Goal: Use online tool/utility: Utilize a website feature to perform a specific function

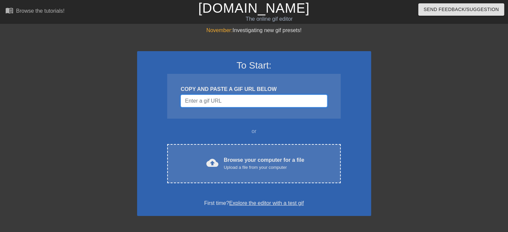
click at [215, 105] on input "Username" at bounding box center [254, 101] width 147 height 13
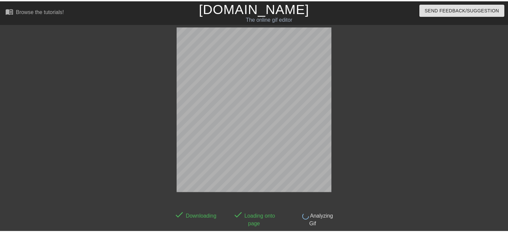
scroll to position [16, 0]
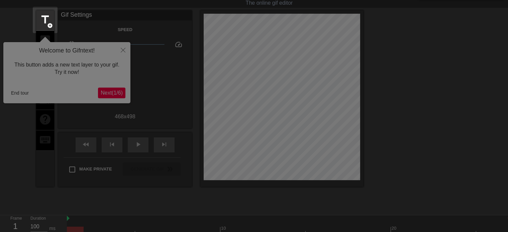
click at [110, 96] on div at bounding box center [254, 136] width 508 height 304
click at [121, 50] on div at bounding box center [254, 136] width 508 height 304
click at [46, 63] on div at bounding box center [254, 136] width 508 height 304
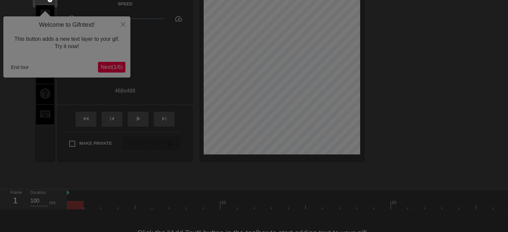
scroll to position [71, 0]
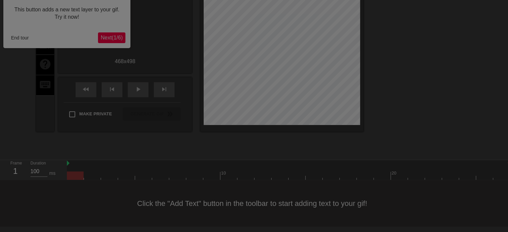
click at [213, 207] on div at bounding box center [254, 81] width 508 height 304
click at [212, 218] on div at bounding box center [254, 81] width 508 height 304
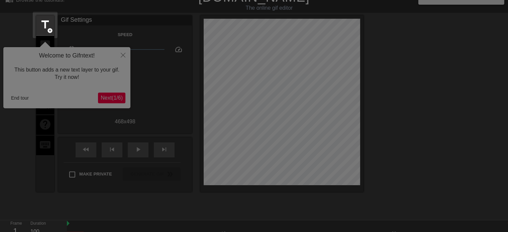
scroll to position [0, 0]
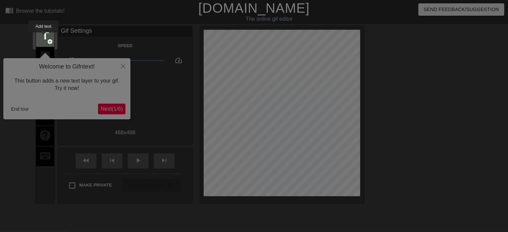
click at [43, 37] on span "title" at bounding box center [45, 35] width 13 height 13
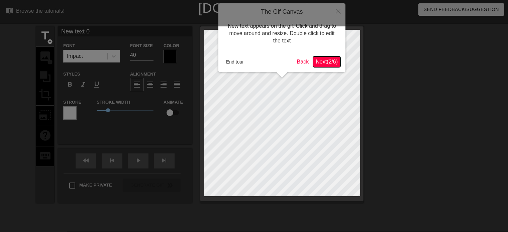
click at [329, 65] on span "Next ( 2 / 6 )" at bounding box center [327, 62] width 22 height 6
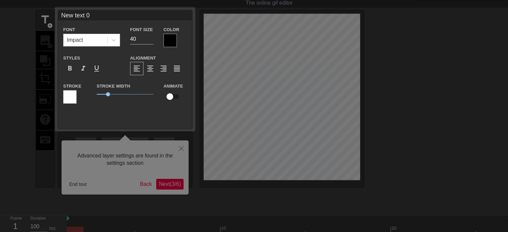
click at [92, 41] on div "Impact" at bounding box center [86, 40] width 44 height 12
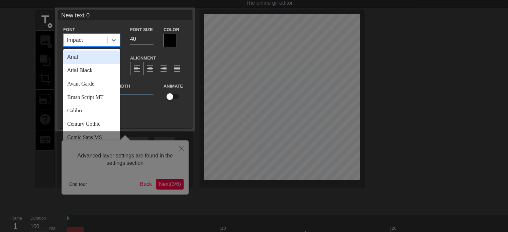
click at [93, 42] on div "Impact" at bounding box center [86, 40] width 44 height 12
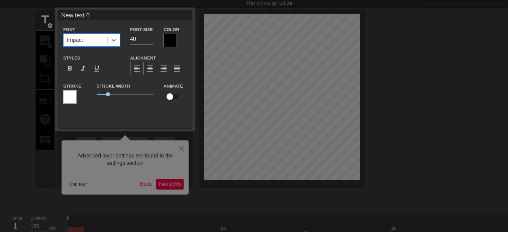
click at [132, 106] on div "Stroke Width 1" at bounding box center [125, 96] width 67 height 28
click at [184, 148] on div at bounding box center [254, 118] width 508 height 268
click at [163, 186] on div at bounding box center [254, 118] width 508 height 268
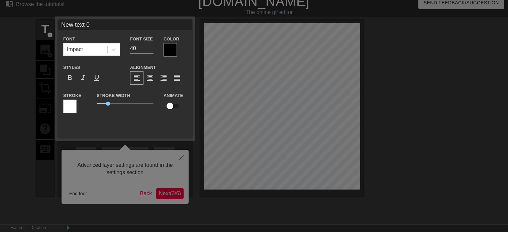
scroll to position [0, 0]
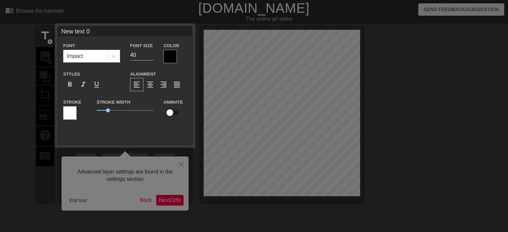
drag, startPoint x: 284, startPoint y: 112, endPoint x: 226, endPoint y: 69, distance: 72.2
click at [227, 72] on div at bounding box center [254, 134] width 508 height 268
click at [89, 57] on div "Impact" at bounding box center [86, 56] width 44 height 12
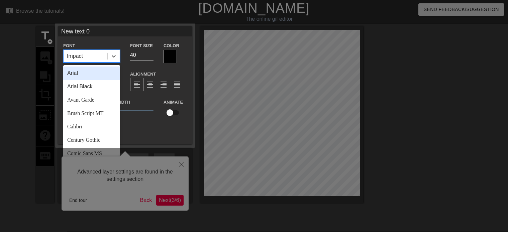
click at [90, 58] on div "Impact" at bounding box center [86, 56] width 44 height 12
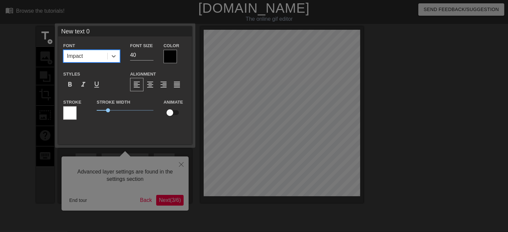
click at [132, 154] on div at bounding box center [254, 134] width 508 height 268
click at [133, 155] on div at bounding box center [254, 134] width 508 height 268
click at [92, 31] on input "New text 0" at bounding box center [125, 31] width 134 height 10
type input "N"
type input "hkjhjlh"
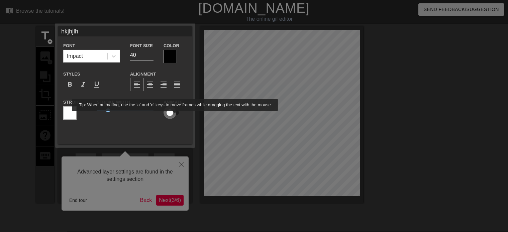
click at [175, 116] on input "checkbox" at bounding box center [170, 112] width 38 height 13
drag, startPoint x: 173, startPoint y: 116, endPoint x: 161, endPoint y: 113, distance: 13.1
click at [172, 116] on input "checkbox" at bounding box center [176, 112] width 38 height 13
checkbox input "false"
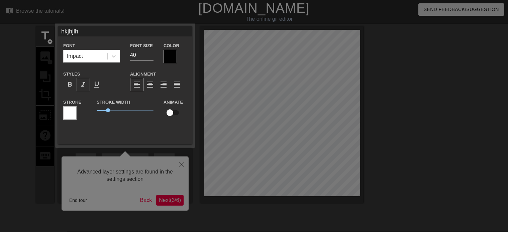
click at [78, 83] on div "format_italic" at bounding box center [83, 84] width 13 height 13
click at [102, 87] on div "format_underline" at bounding box center [96, 84] width 13 height 13
click at [164, 81] on span "format_align_right" at bounding box center [164, 85] width 8 height 8
click at [68, 115] on div at bounding box center [69, 112] width 13 height 13
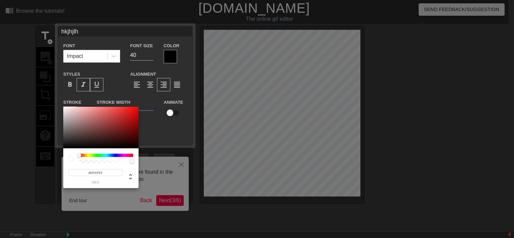
type input "#8F6060"
click at [88, 125] on div at bounding box center [100, 127] width 75 height 41
click at [146, 132] on div at bounding box center [257, 119] width 514 height 238
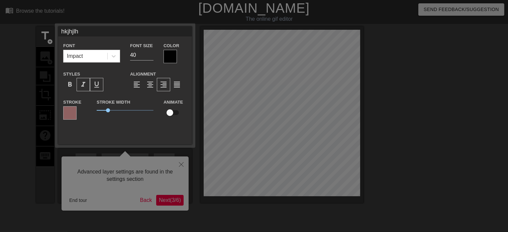
click at [167, 199] on div at bounding box center [254, 134] width 508 height 268
click at [81, 199] on div at bounding box center [254, 134] width 508 height 268
click at [17, 33] on div at bounding box center [254, 134] width 508 height 268
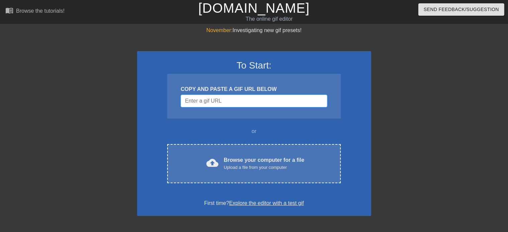
click at [202, 98] on input "Username" at bounding box center [254, 101] width 147 height 13
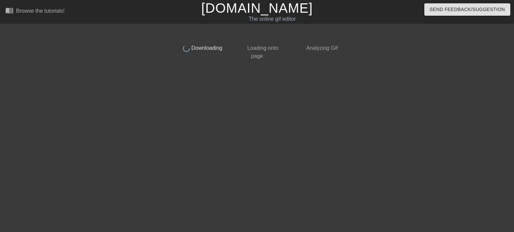
click at [202, 98] on div "done Downloading done Loading onto page done Analyzing Gif" at bounding box center [257, 126] width 168 height 201
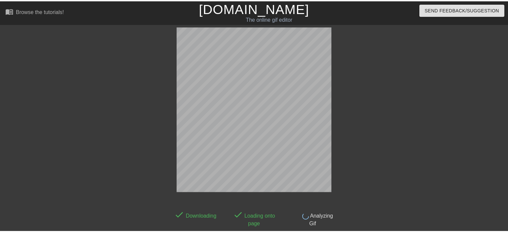
scroll to position [16, 0]
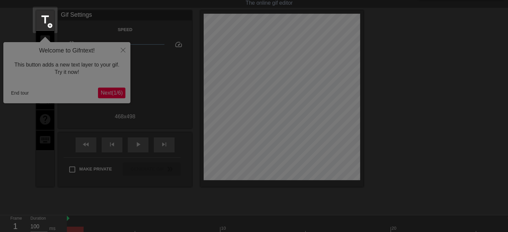
drag, startPoint x: 39, startPoint y: 23, endPoint x: 30, endPoint y: 151, distance: 127.8
click at [30, 151] on body "menu_book Browse the tutorials! [DOMAIN_NAME] The online gif editor Send Feedba…" at bounding box center [254, 133] width 508 height 298
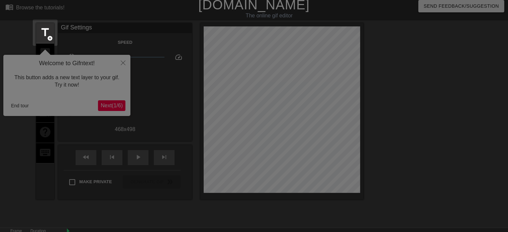
scroll to position [1, 0]
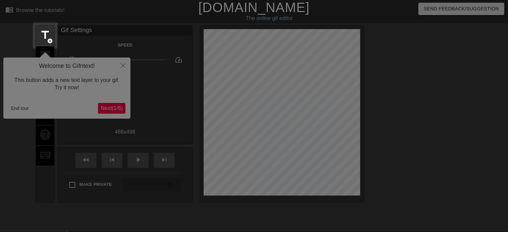
click at [19, 108] on div at bounding box center [254, 151] width 508 height 304
click at [17, 108] on div at bounding box center [254, 151] width 508 height 304
click at [41, 33] on span "title" at bounding box center [45, 35] width 13 height 13
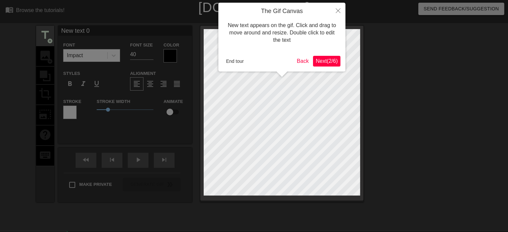
scroll to position [0, 0]
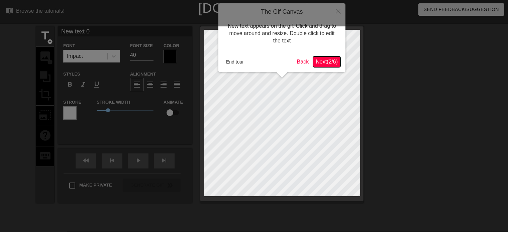
click at [318, 61] on span "Next ( 2 / 6 )" at bounding box center [327, 62] width 22 height 6
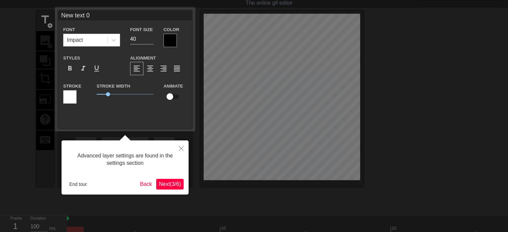
click at [175, 185] on span "Next ( 3 / 6 )" at bounding box center [170, 184] width 22 height 6
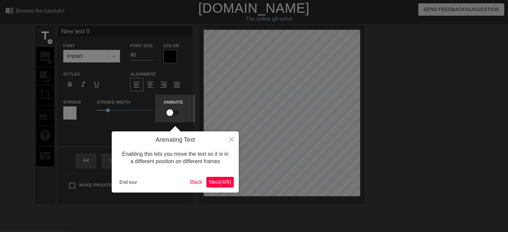
click at [230, 182] on span "Next ( 4 / 6 )" at bounding box center [220, 182] width 22 height 6
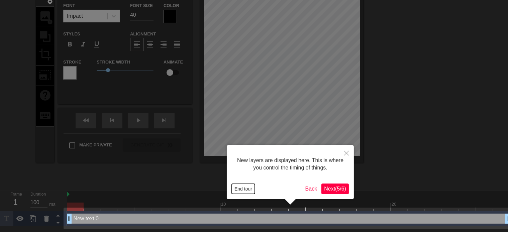
click at [244, 188] on button "End tour" at bounding box center [243, 189] width 23 height 10
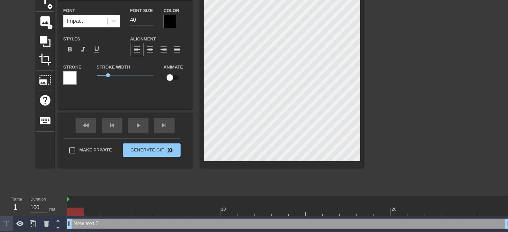
scroll to position [36, 0]
click at [49, 224] on icon at bounding box center [46, 224] width 8 height 8
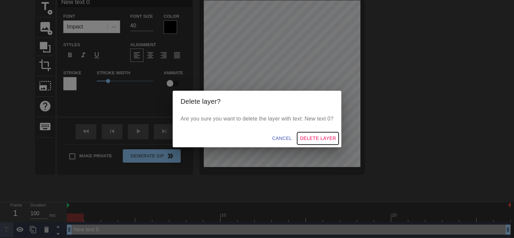
click at [311, 140] on span "Delete Layer" at bounding box center [318, 138] width 36 height 8
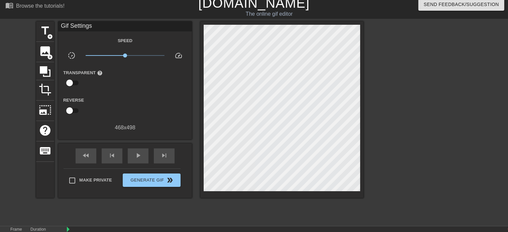
scroll to position [0, 0]
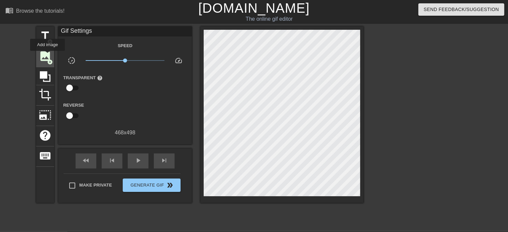
click at [48, 56] on span "image" at bounding box center [45, 56] width 13 height 13
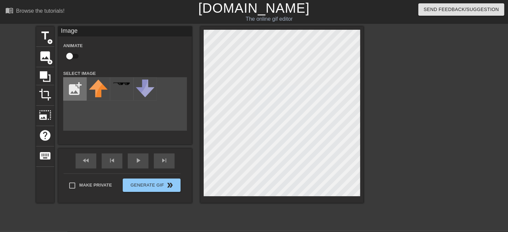
click at [74, 97] on input "file" at bounding box center [75, 89] width 23 height 23
type input "C:\fakepath\img1.png"
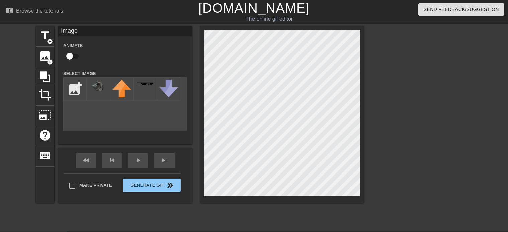
click at [254, 97] on div "title add_circle image add_circle crop photo_size_select_large help keyboard Im…" at bounding box center [199, 114] width 327 height 177
click at [95, 93] on div at bounding box center [98, 88] width 23 height 23
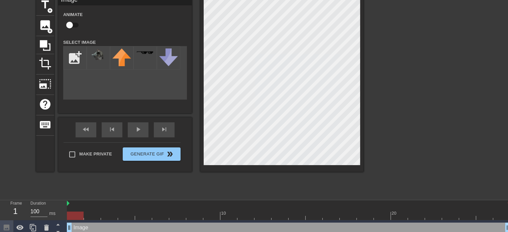
scroll to position [35, 0]
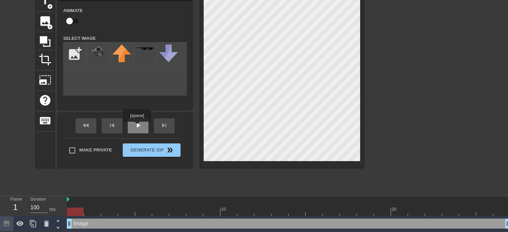
click at [137, 126] on span "play_arrow" at bounding box center [138, 125] width 8 height 8
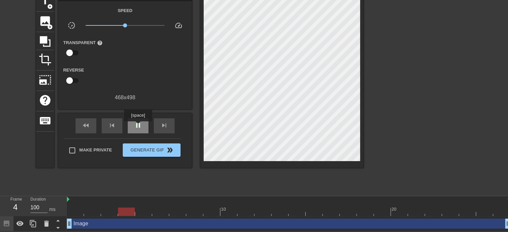
click at [138, 126] on span "pause" at bounding box center [138, 125] width 8 height 8
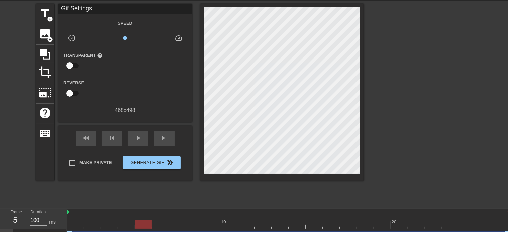
scroll to position [0, 0]
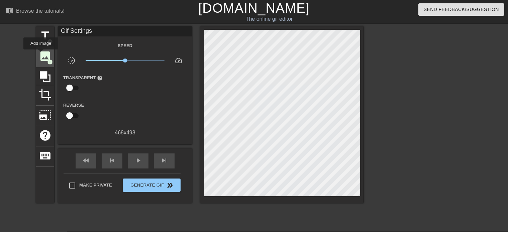
click at [41, 54] on span "image" at bounding box center [45, 56] width 13 height 13
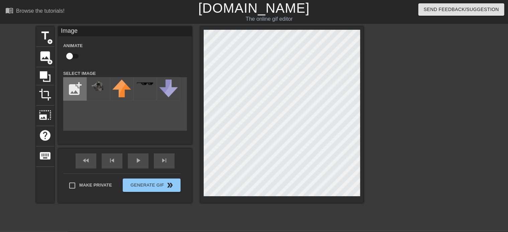
click at [68, 82] on input "file" at bounding box center [75, 89] width 23 height 23
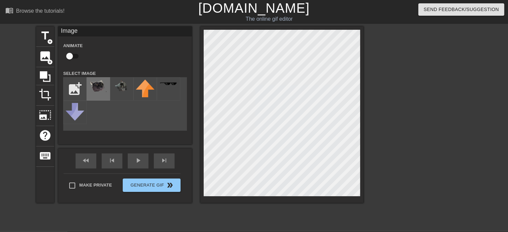
click at [100, 90] on img at bounding box center [98, 86] width 19 height 12
click at [72, 91] on input "file" at bounding box center [75, 89] width 23 height 23
type input "C:\fakepath\img3.png"
click at [103, 97] on div at bounding box center [98, 88] width 23 height 23
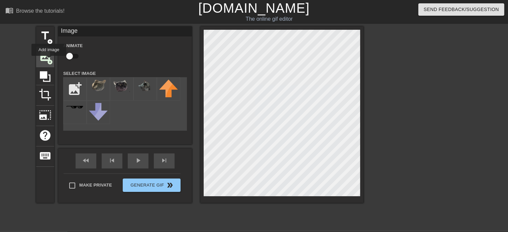
click at [49, 61] on span "add_circle" at bounding box center [50, 62] width 6 height 6
click at [120, 96] on div at bounding box center [121, 88] width 23 height 23
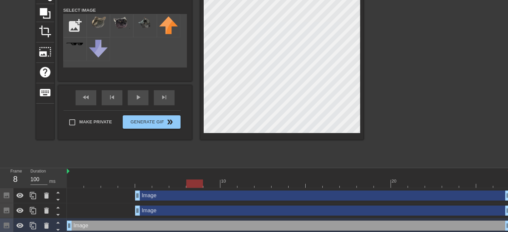
scroll to position [66, 0]
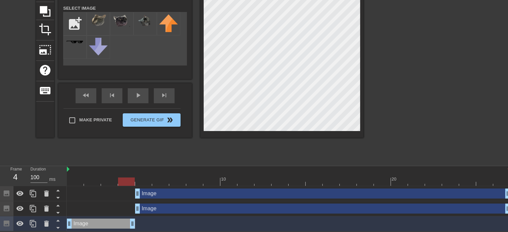
drag, startPoint x: 507, startPoint y: 223, endPoint x: 137, endPoint y: 217, distance: 369.7
click at [137, 217] on div "Image drag_handle drag_handle" at bounding box center [289, 223] width 444 height 15
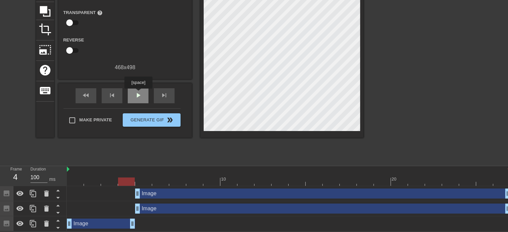
click at [138, 93] on span "play_arrow" at bounding box center [138, 95] width 8 height 8
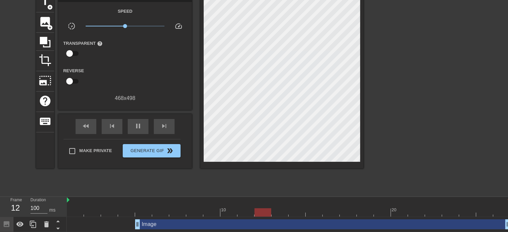
scroll to position [35, 0]
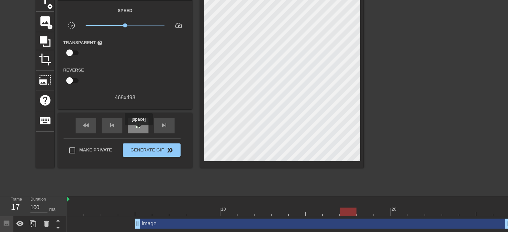
click at [138, 130] on div "pause" at bounding box center [138, 125] width 21 height 15
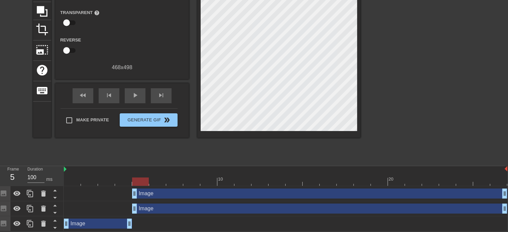
scroll to position [66, 5]
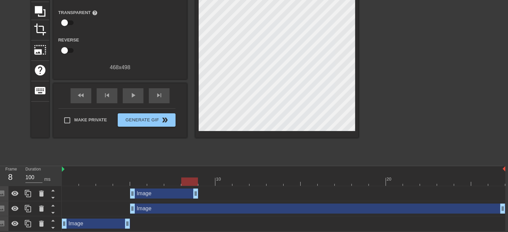
drag, startPoint x: 502, startPoint y: 194, endPoint x: 193, endPoint y: 181, distance: 309.3
click at [193, 181] on div "10 20 Image drag_handle drag_handle Image drag_handle drag_handle Image drag_ha…" at bounding box center [282, 198] width 441 height 65
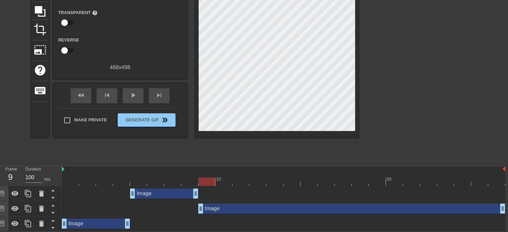
drag, startPoint x: 132, startPoint y: 211, endPoint x: 198, endPoint y: 209, distance: 65.6
click at [198, 209] on div "Image drag_handle drag_handle" at bounding box center [351, 209] width 307 height 10
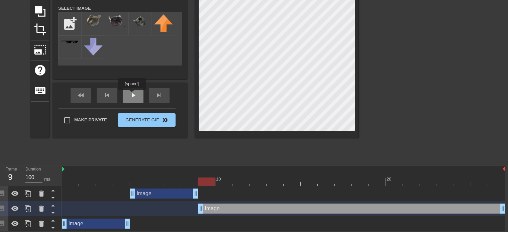
click at [131, 95] on span "play_arrow" at bounding box center [133, 95] width 8 height 8
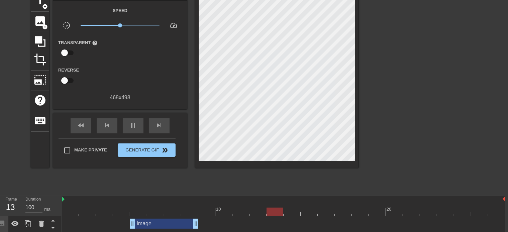
scroll to position [0, 5]
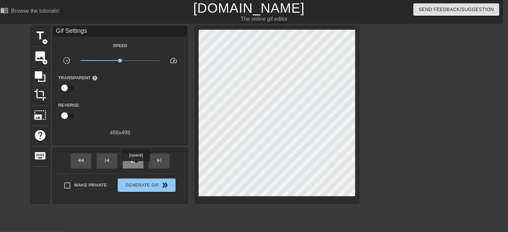
click at [136, 164] on span "pause" at bounding box center [133, 161] width 8 height 8
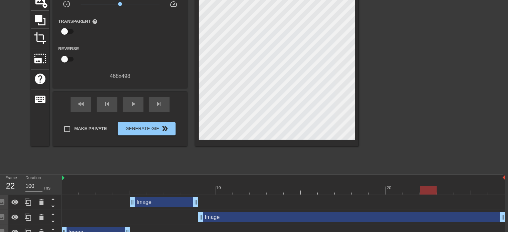
scroll to position [66, 5]
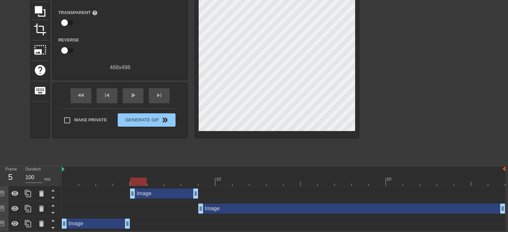
drag, startPoint x: 432, startPoint y: 184, endPoint x: 134, endPoint y: 183, distance: 298.7
click at [134, 183] on div at bounding box center [138, 182] width 17 height 8
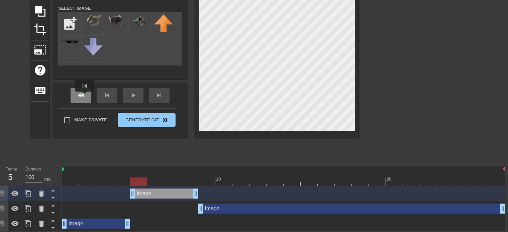
click at [84, 96] on span "fast_rewind" at bounding box center [81, 95] width 8 height 8
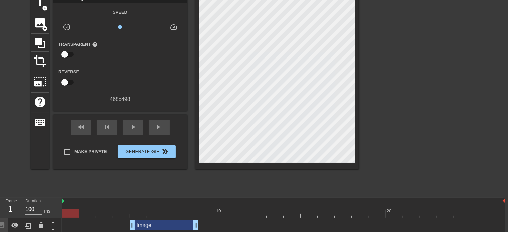
scroll to position [0, 5]
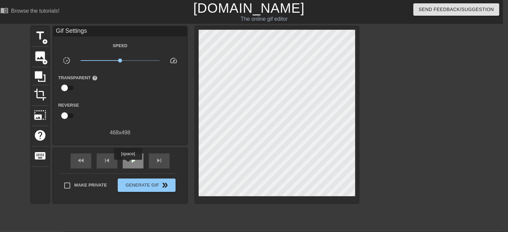
click at [128, 165] on div "play_arrow" at bounding box center [133, 161] width 21 height 15
click at [136, 163] on span "pause" at bounding box center [133, 161] width 8 height 8
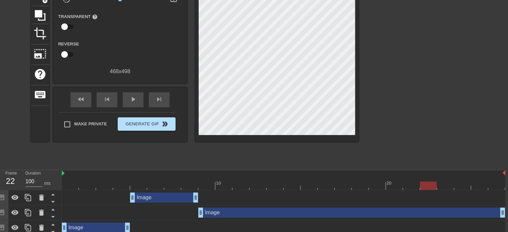
scroll to position [66, 5]
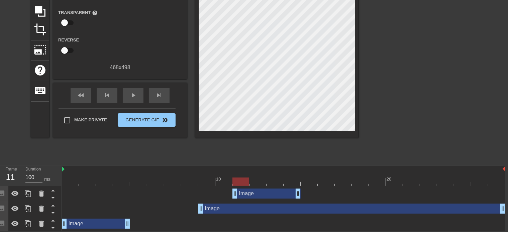
drag, startPoint x: 168, startPoint y: 195, endPoint x: 264, endPoint y: 203, distance: 96.7
click at [264, 203] on div "Image drag_handle drag_handle Image drag_handle drag_handle Image drag_handle d…" at bounding box center [282, 208] width 441 height 45
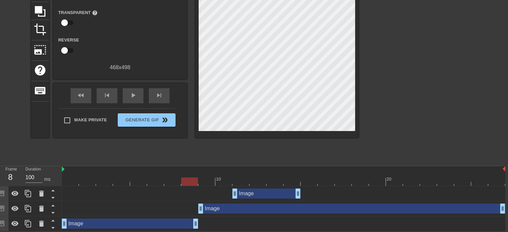
drag, startPoint x: 127, startPoint y: 223, endPoint x: 189, endPoint y: 224, distance: 61.9
click at [189, 224] on div "Image drag_handle drag_handle" at bounding box center [130, 224] width 136 height 10
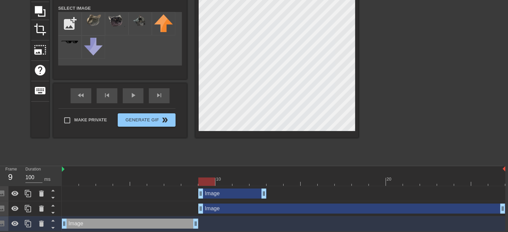
drag, startPoint x: 250, startPoint y: 195, endPoint x: 219, endPoint y: 194, distance: 30.8
click at [214, 194] on div "Image drag_handle drag_handle" at bounding box center [232, 194] width 68 height 10
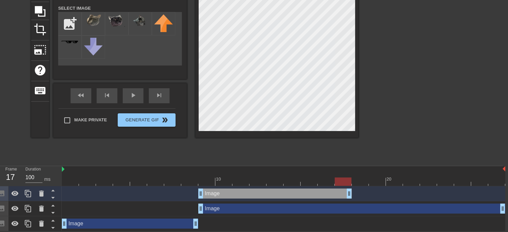
drag, startPoint x: 264, startPoint y: 193, endPoint x: 348, endPoint y: 196, distance: 83.7
click at [348, 196] on div "Image drag_handle drag_handle" at bounding box center [275, 194] width 154 height 10
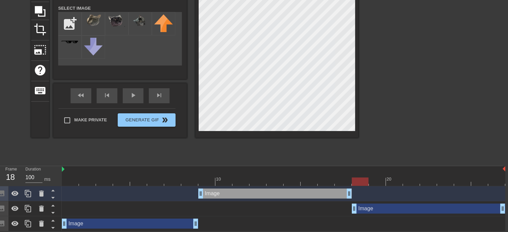
drag, startPoint x: 200, startPoint y: 212, endPoint x: 354, endPoint y: 208, distance: 153.6
click at [354, 208] on div "Image drag_handle drag_handle" at bounding box center [429, 209] width 154 height 10
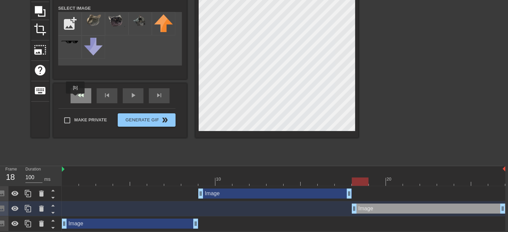
click at [76, 98] on div "fast_rewind" at bounding box center [81, 95] width 21 height 15
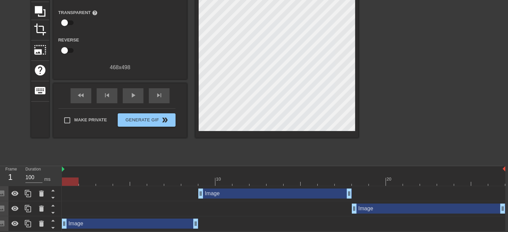
scroll to position [0, 5]
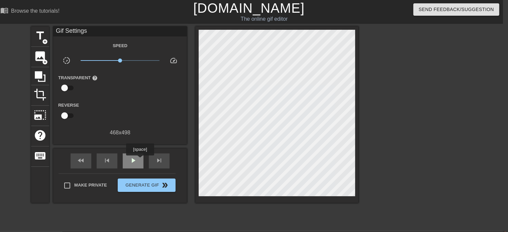
click at [140, 160] on div "play_arrow" at bounding box center [133, 161] width 21 height 15
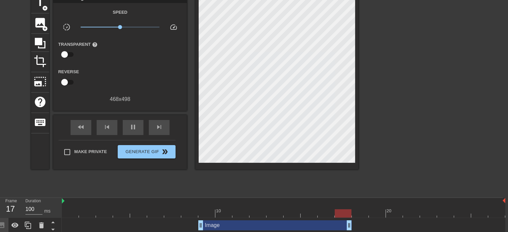
scroll to position [35, 5]
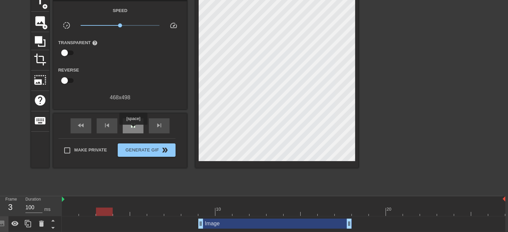
click at [133, 129] on div "pause" at bounding box center [133, 125] width 21 height 15
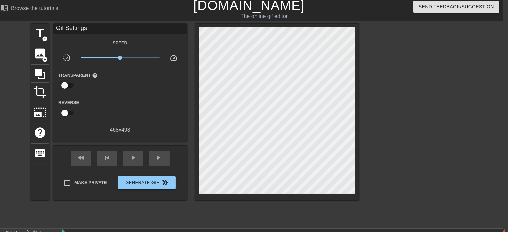
scroll to position [0, 5]
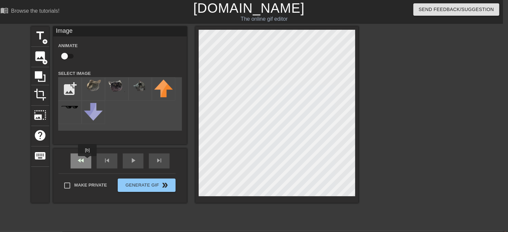
click at [87, 161] on div "fast_rewind" at bounding box center [81, 161] width 21 height 15
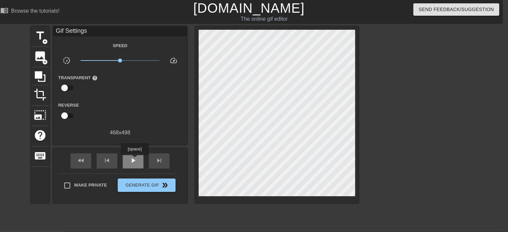
click at [134, 160] on span "play_arrow" at bounding box center [133, 161] width 8 height 8
click at [134, 160] on span "pause" at bounding box center [133, 161] width 8 height 8
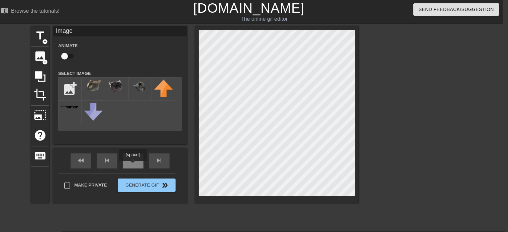
click at [132, 165] on div "play_arrow" at bounding box center [133, 161] width 21 height 15
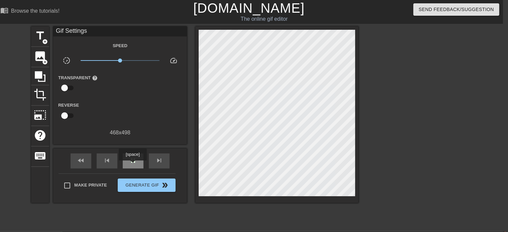
click at [132, 165] on div "pause" at bounding box center [133, 161] width 21 height 15
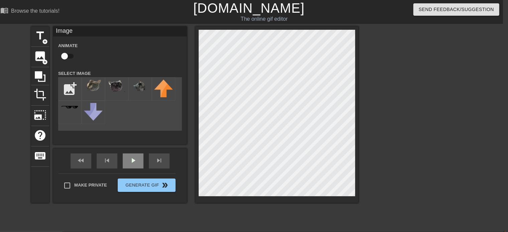
click at [130, 163] on span "play_arrow" at bounding box center [133, 161] width 8 height 8
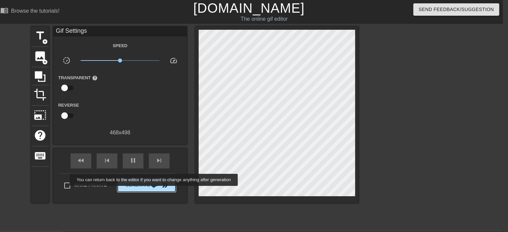
click at [155, 191] on button "Generate Gif double_arrow" at bounding box center [147, 185] width 58 height 13
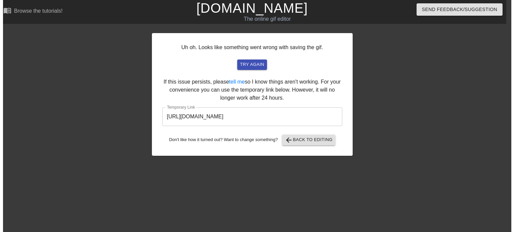
scroll to position [0, 5]
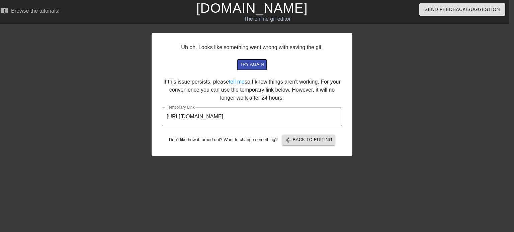
click at [255, 67] on span "try again" at bounding box center [252, 65] width 24 height 8
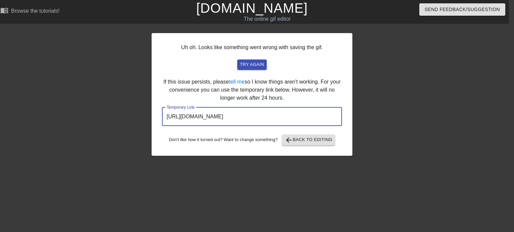
drag, startPoint x: 308, startPoint y: 118, endPoint x: 164, endPoint y: 121, distance: 143.8
click at [164, 121] on input "[URL][DOMAIN_NAME]" at bounding box center [252, 116] width 180 height 19
